Goal: Task Accomplishment & Management: Use online tool/utility

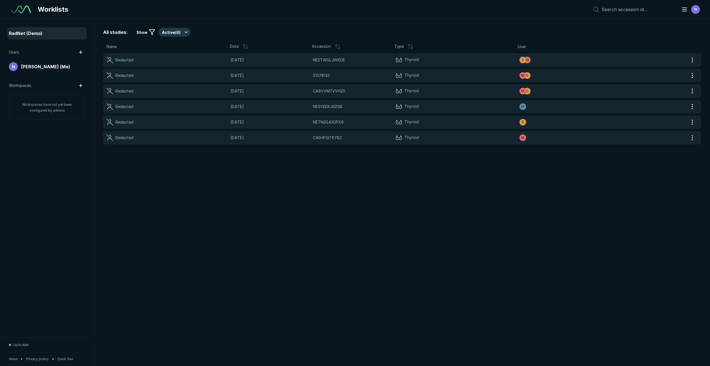
scroll to position [2262, 3910]
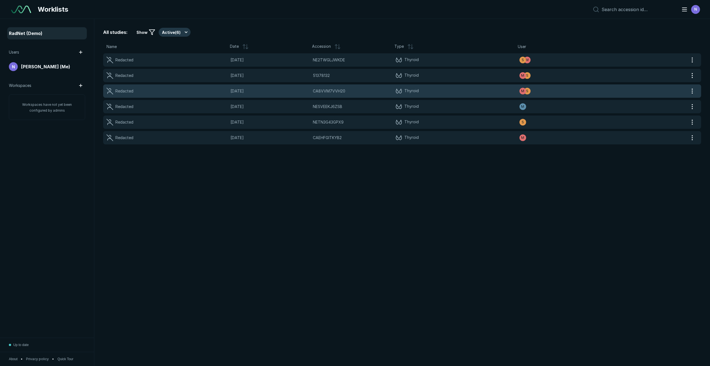
click at [265, 90] on span "[DATE]" at bounding box center [270, 91] width 79 height 6
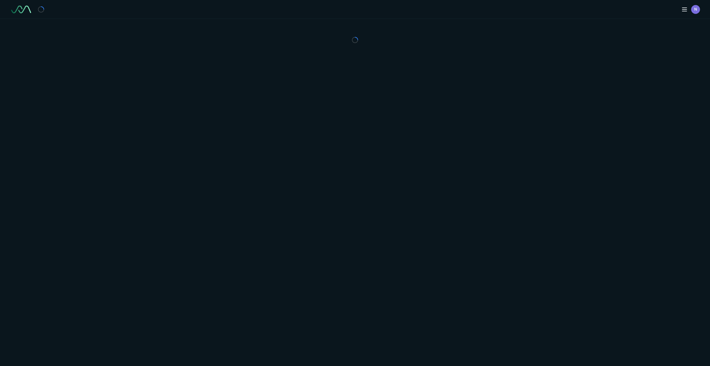
click at [265, 90] on div "N" at bounding box center [355, 183] width 710 height 366
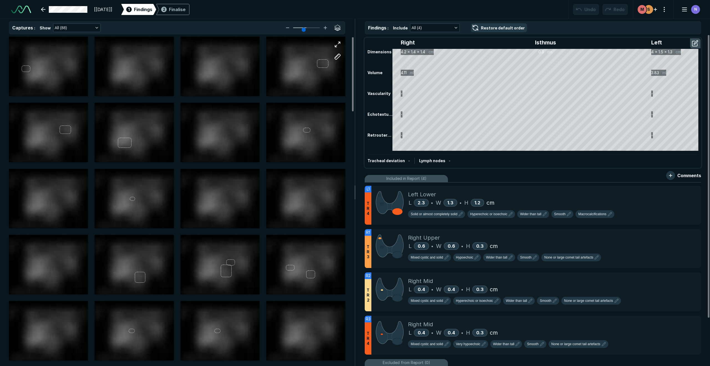
scroll to position [2262, 3910]
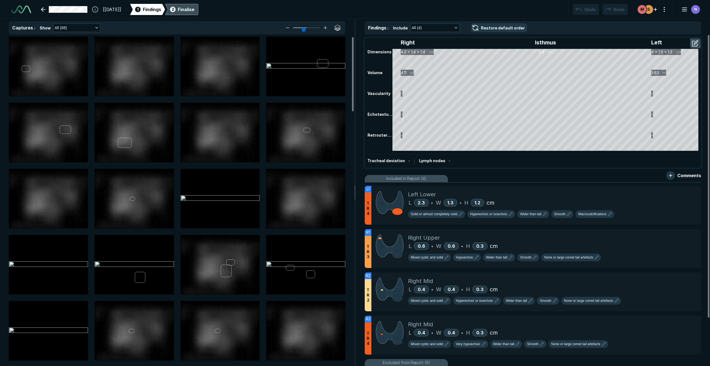
click at [192, 11] on div "Finalise" at bounding box center [186, 9] width 17 height 7
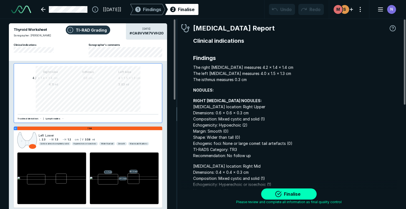
click at [315, 53] on div "Findings The right lobe measures 4.2 x 1.4 x 1.4 cm The left lobe measures 4.0 …" at bounding box center [295, 199] width 204 height 296
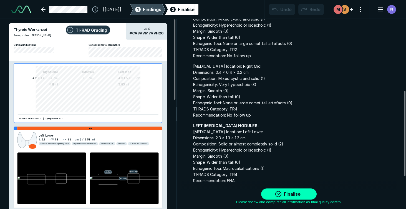
click at [158, 10] on span "Findings" at bounding box center [152, 9] width 18 height 7
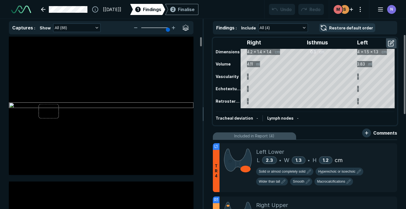
scroll to position [1089, 1539]
click at [391, 44] on button "button" at bounding box center [392, 43] width 10 height 9
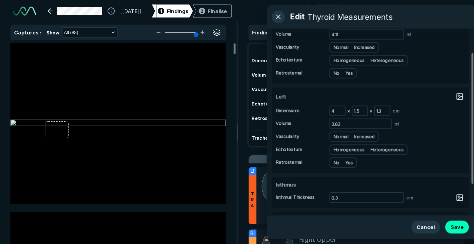
scroll to position [0, 0]
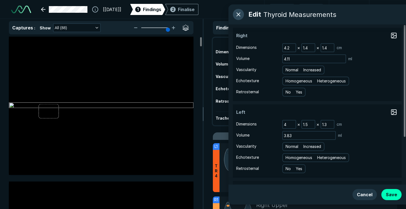
click at [237, 15] on button "button" at bounding box center [238, 14] width 11 height 11
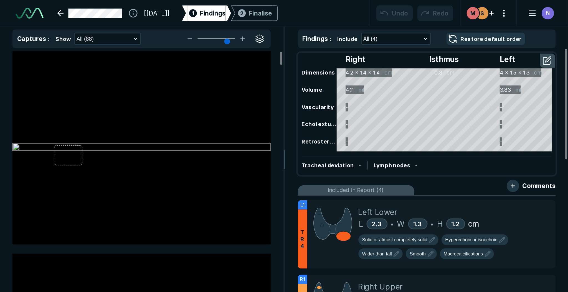
scroll to position [1130, 1690]
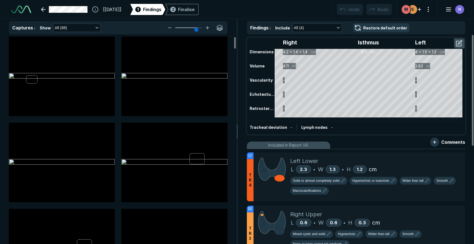
type input "4"
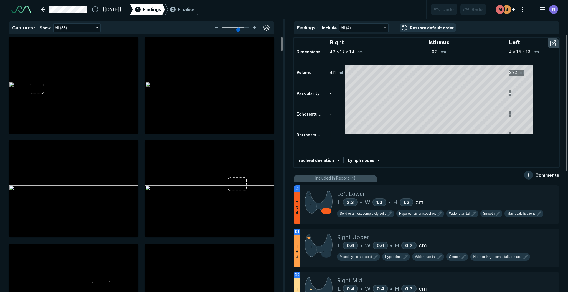
scroll to position [1280, 1904]
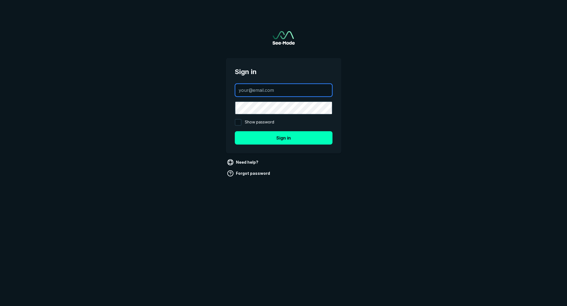
click at [250, 90] on input "text" at bounding box center [283, 90] width 97 height 12
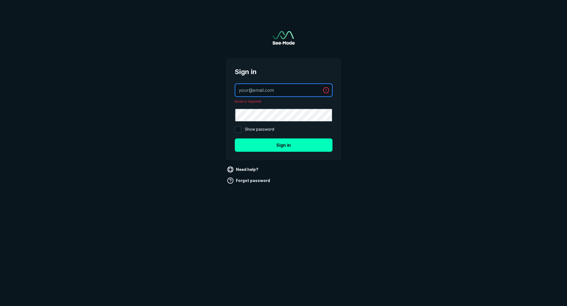
type input "niccolo.stefani@deephealth.com"
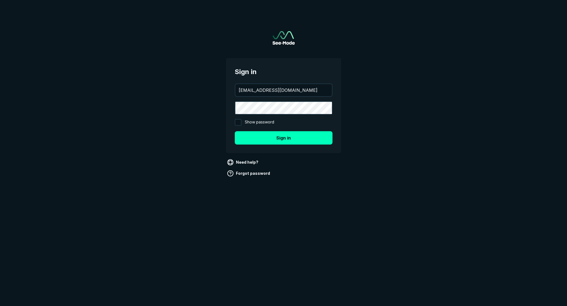
click at [252, 124] on span "Show password" at bounding box center [259, 122] width 29 height 7
click at [241, 124] on input "Show password" at bounding box center [238, 122] width 7 height 7
checkbox input "true"
click at [263, 135] on button "Sign in" at bounding box center [284, 137] width 98 height 13
